Goal: Check status: Check status

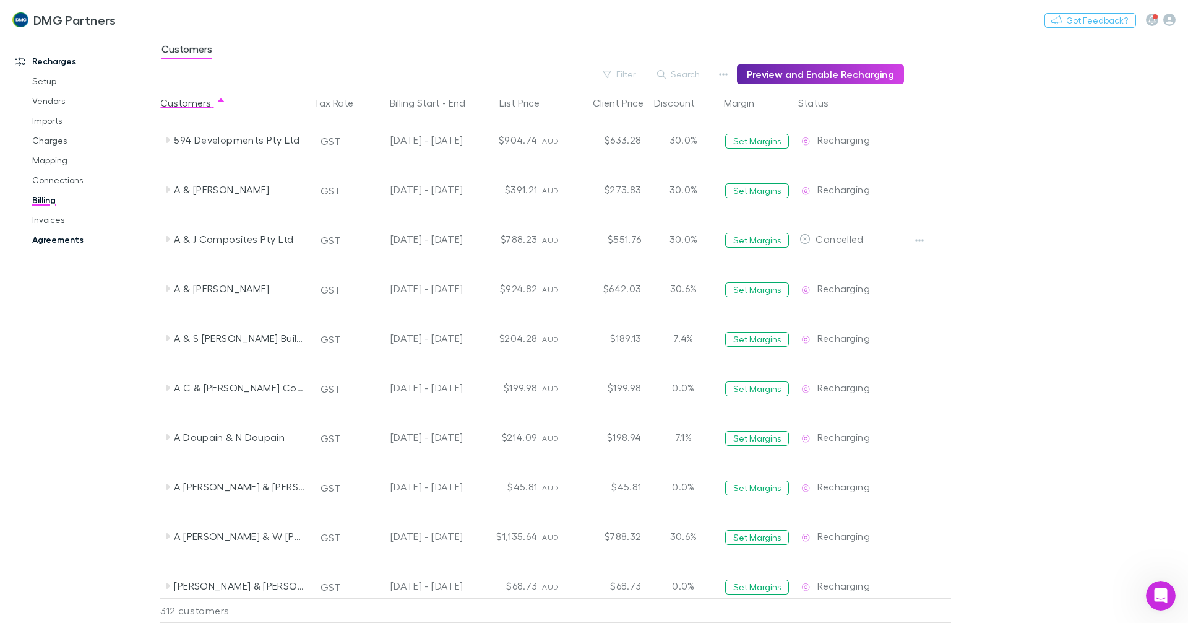
click at [47, 235] on link "Agreements" at bounding box center [93, 240] width 147 height 20
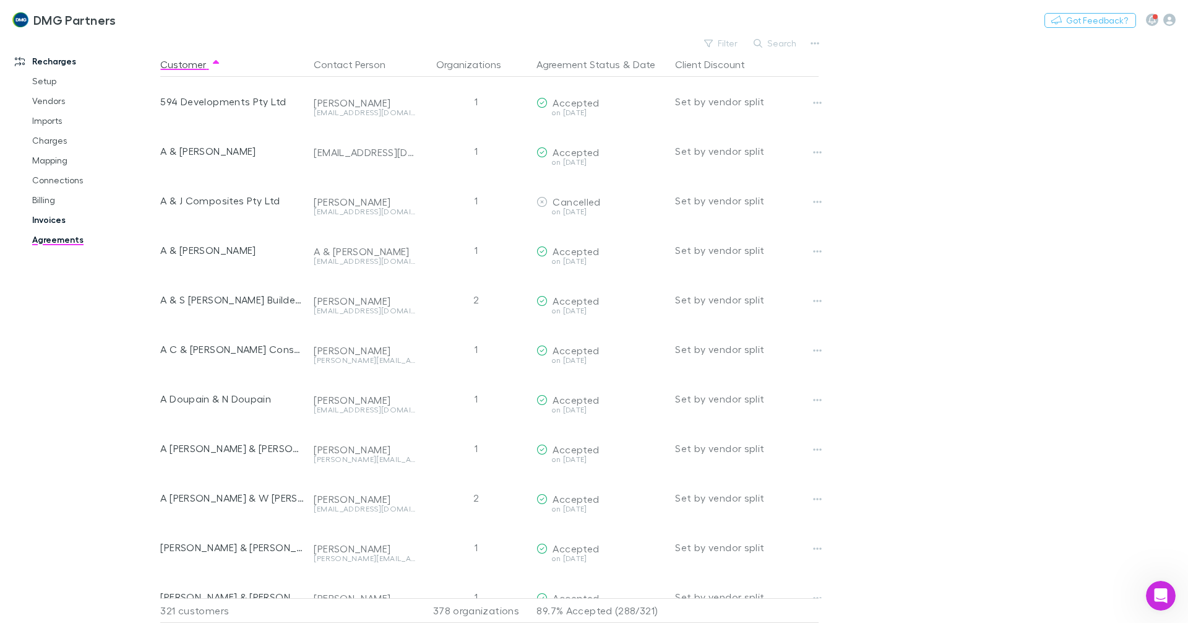
click at [52, 217] on link "Invoices" at bounding box center [93, 220] width 147 height 20
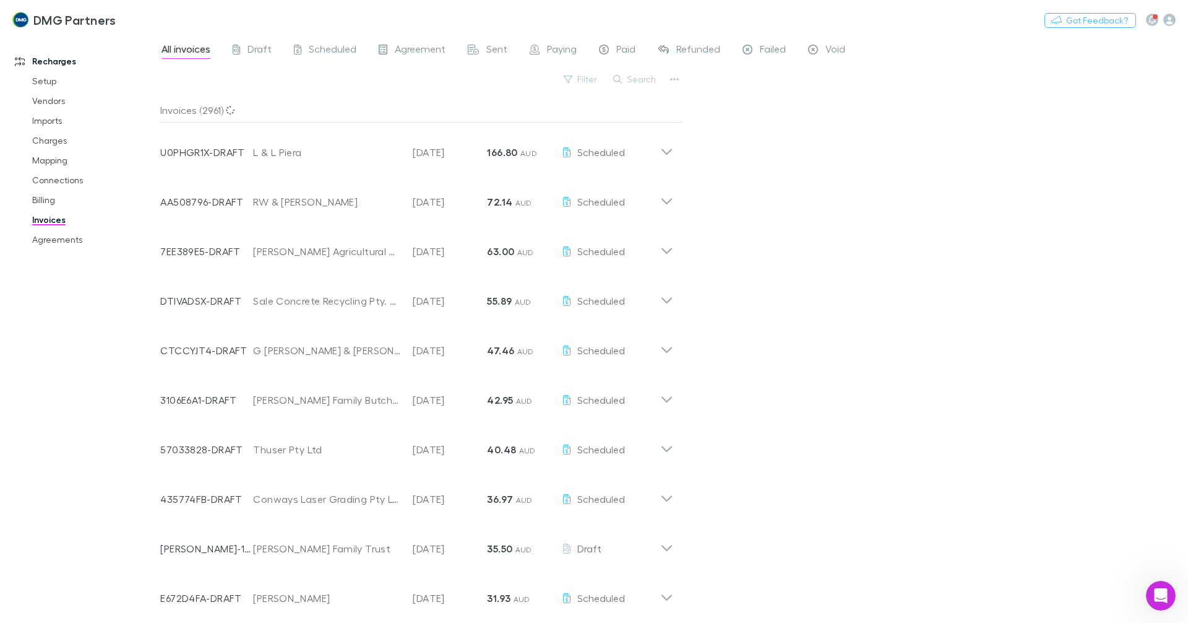
click at [664, 149] on icon at bounding box center [666, 147] width 13 height 25
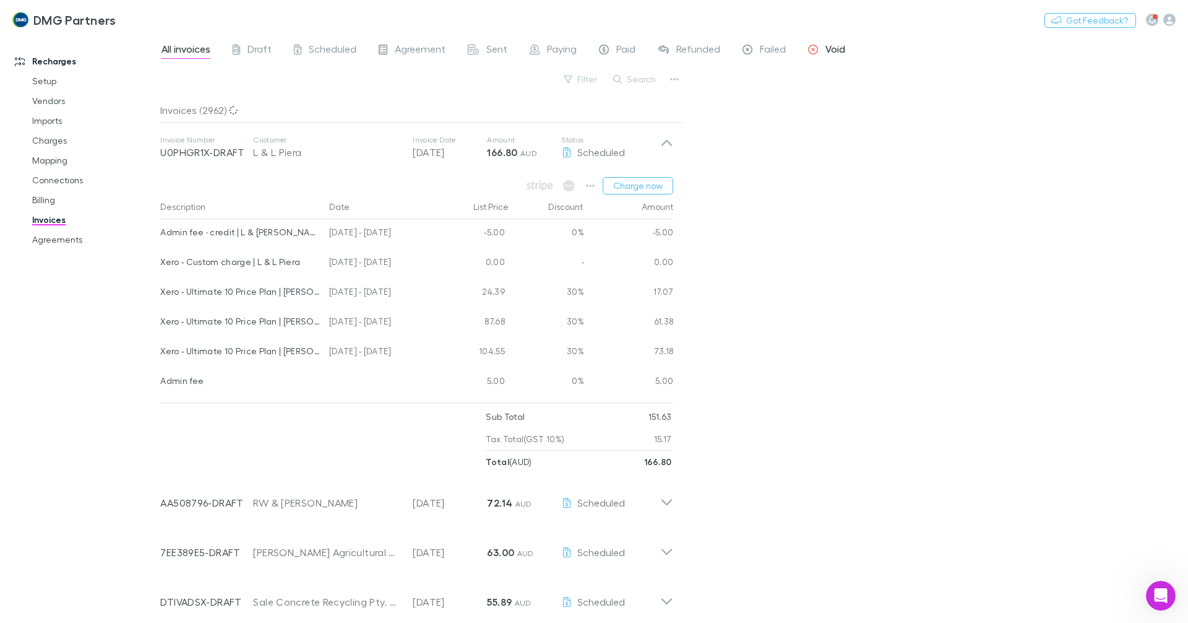
click at [826, 43] on span "Void" at bounding box center [836, 51] width 20 height 16
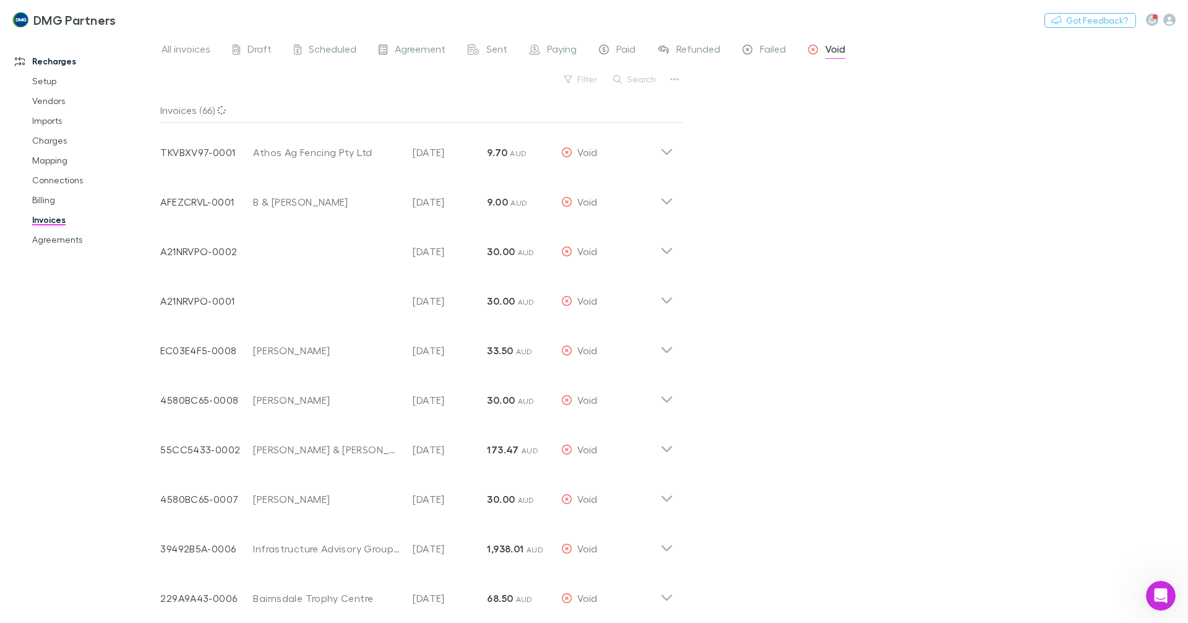
click at [764, 46] on span "Failed" at bounding box center [773, 51] width 26 height 16
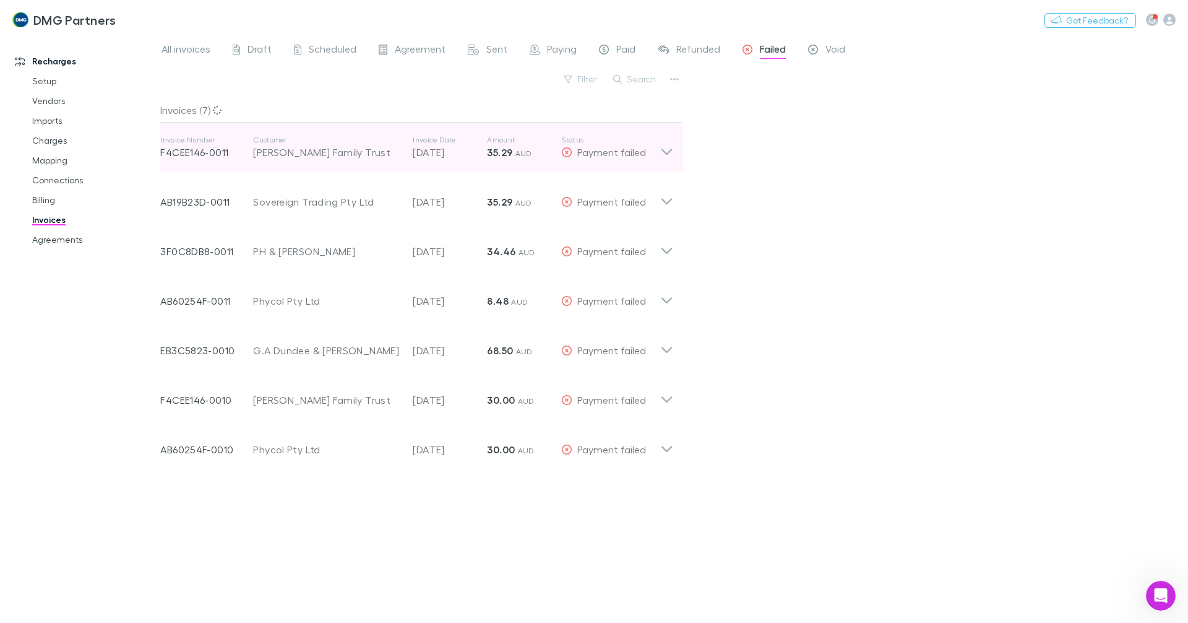
click at [662, 150] on icon at bounding box center [666, 147] width 13 height 25
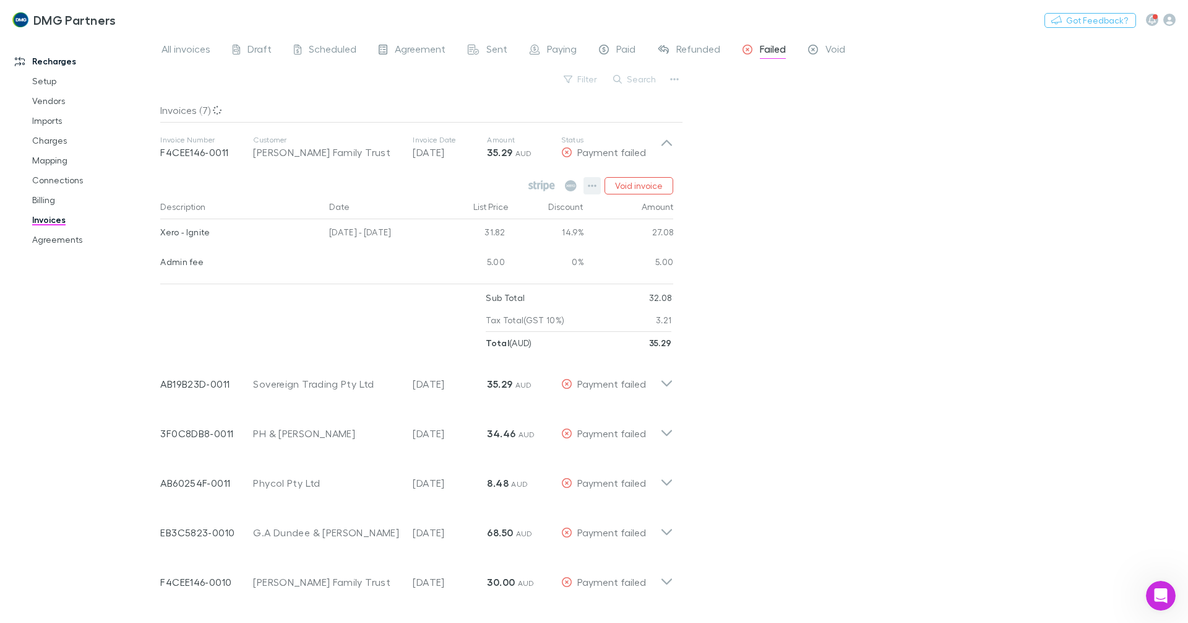
click at [591, 185] on icon "button" at bounding box center [592, 185] width 9 height 2
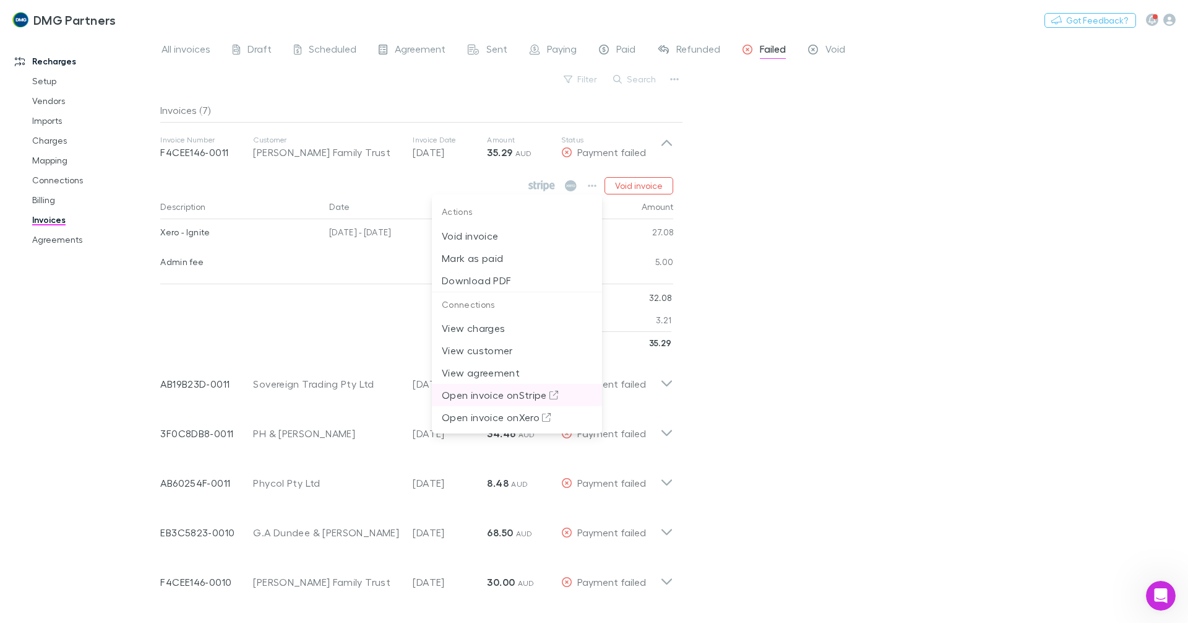
click at [503, 399] on p "Open invoice on Stripe" at bounding box center [517, 394] width 150 height 15
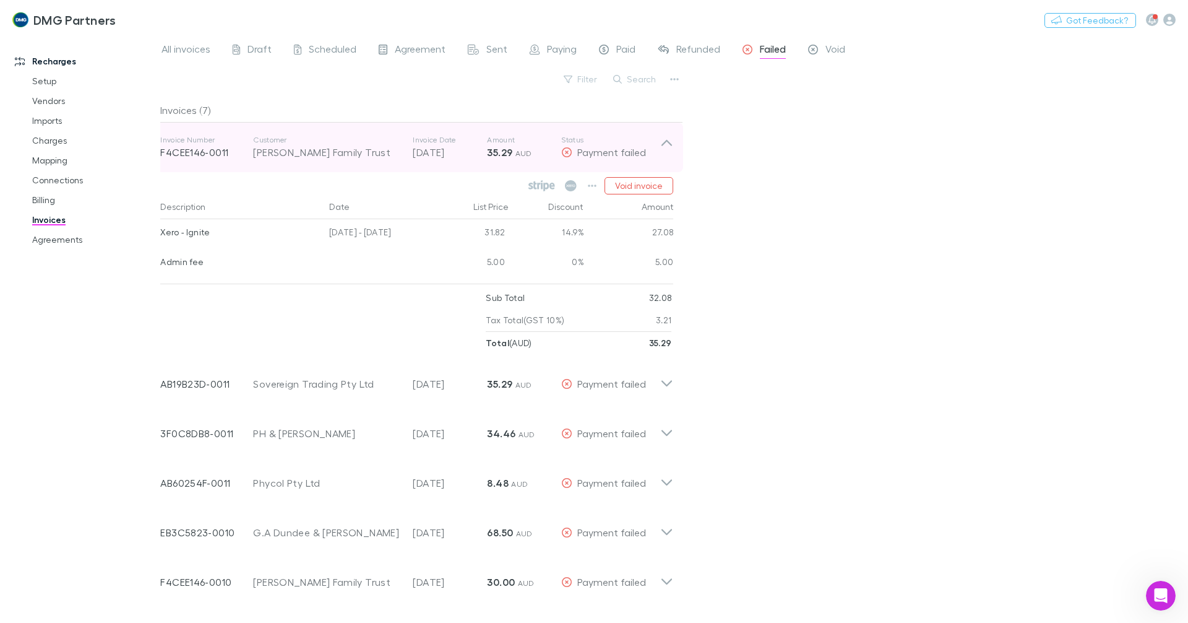
click at [671, 152] on icon at bounding box center [666, 147] width 13 height 25
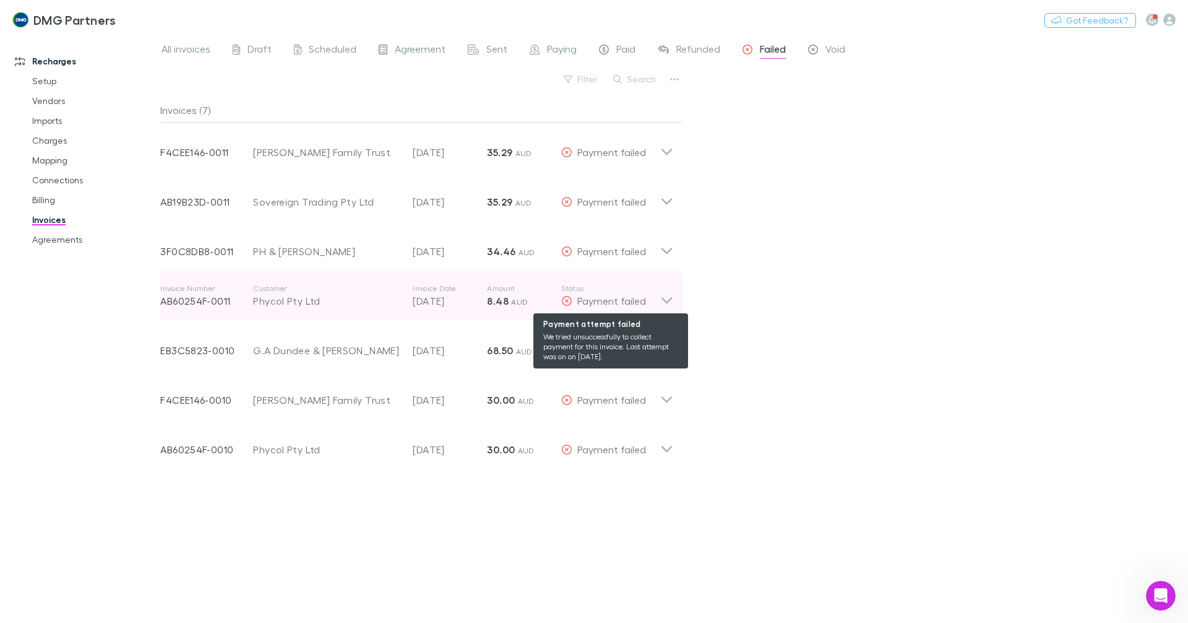
click at [651, 302] on div "Payment failed" at bounding box center [610, 300] width 99 height 15
